Goal: Navigation & Orientation: Find specific page/section

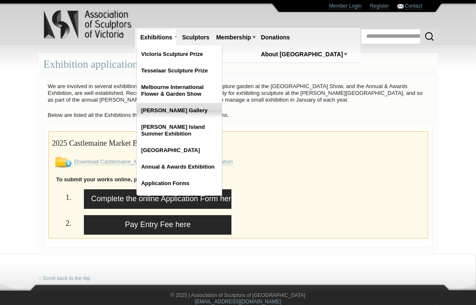
click at [156, 109] on link "[PERSON_NAME] Gallery" at bounding box center [179, 110] width 85 height 15
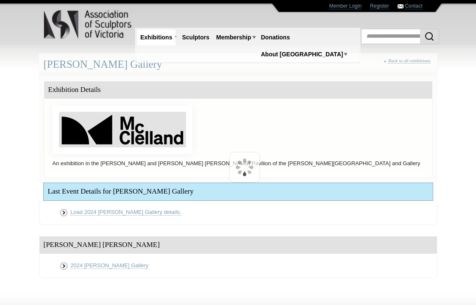
scroll to position [93, 0]
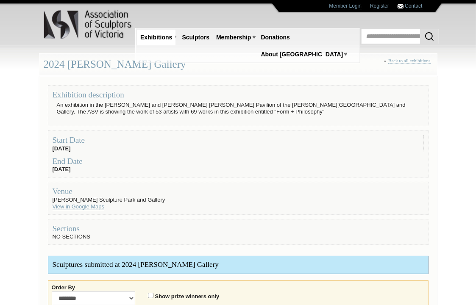
click at [75, 206] on link "View in Google Maps" at bounding box center [79, 207] width 52 height 7
